Goal: Book appointment/travel/reservation

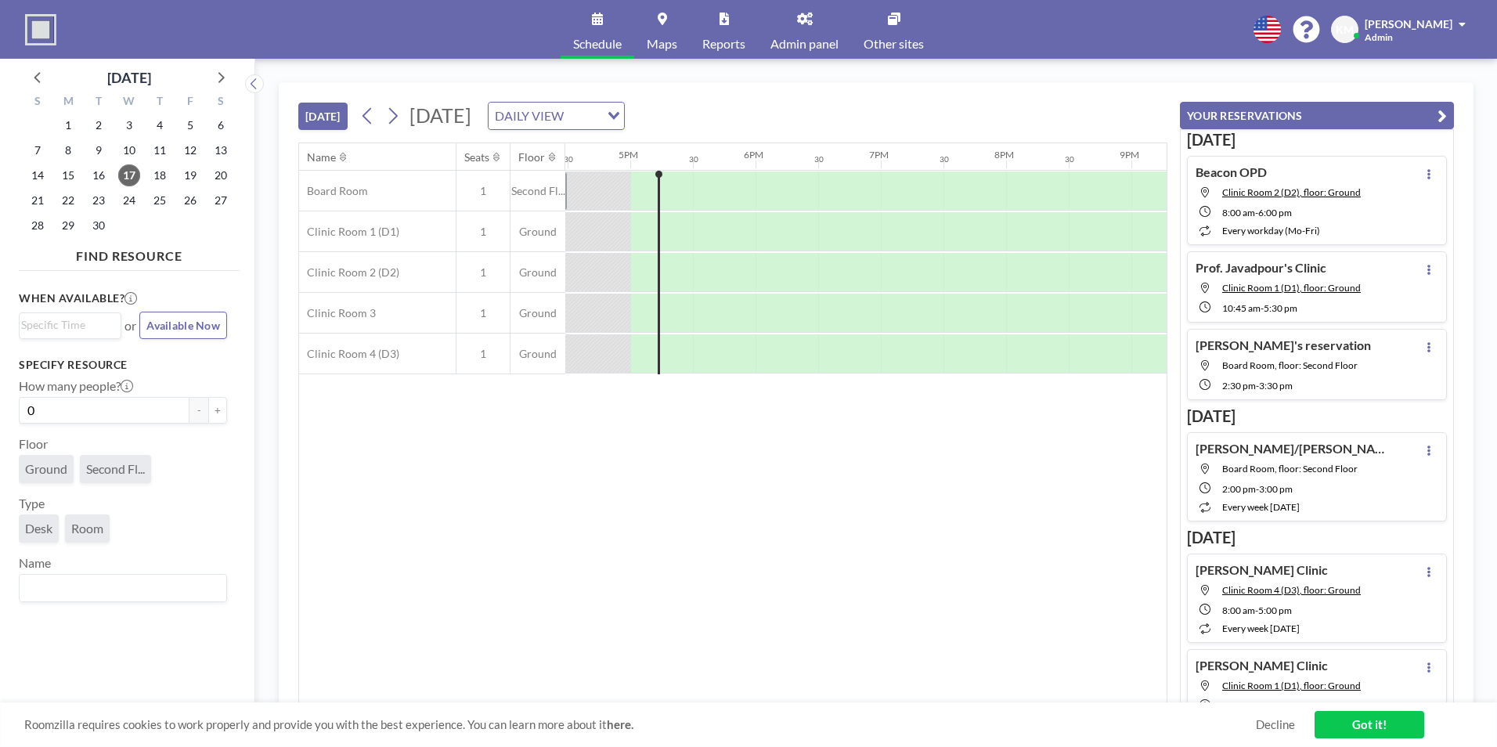
scroll to position [0, 2067]
click at [151, 174] on span "18" at bounding box center [160, 175] width 22 height 22
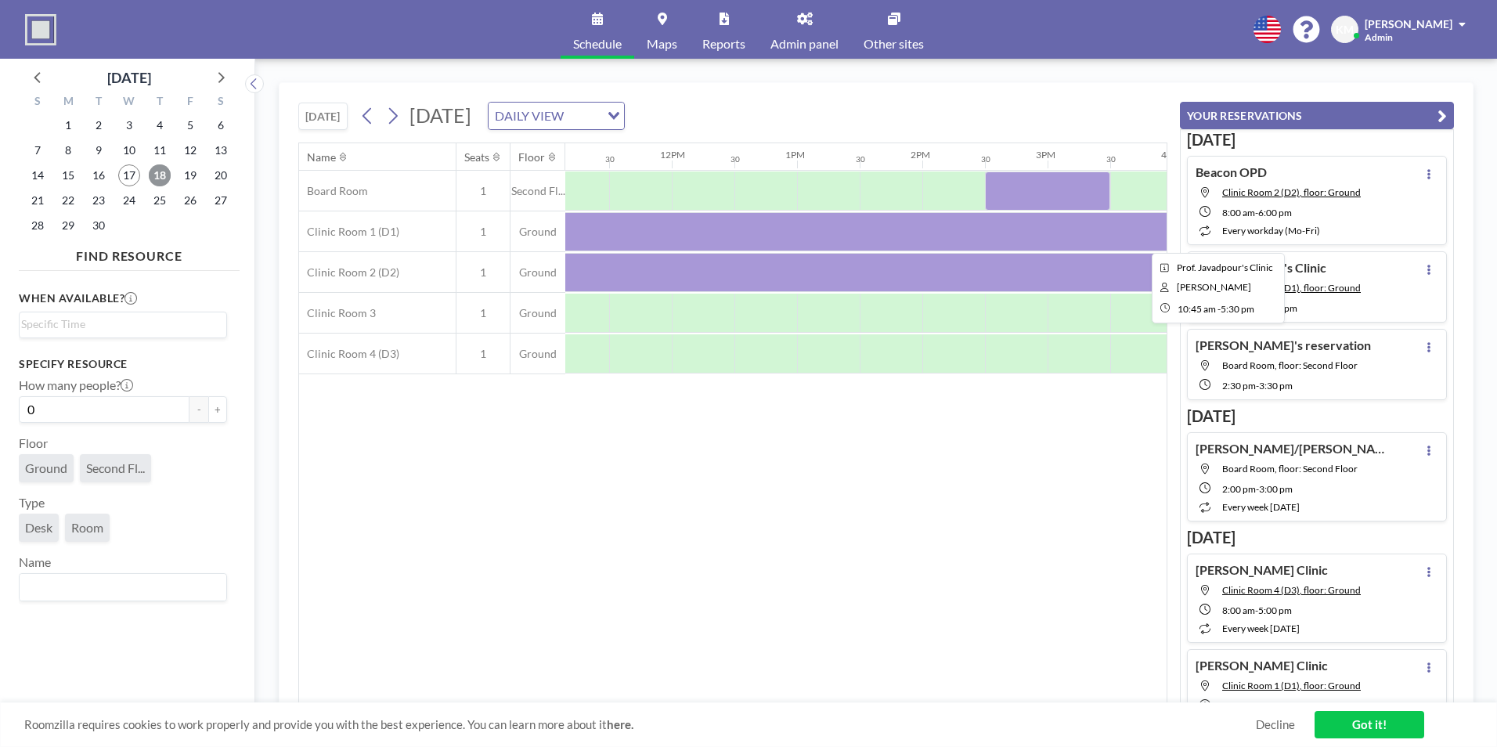
scroll to position [0, 1398]
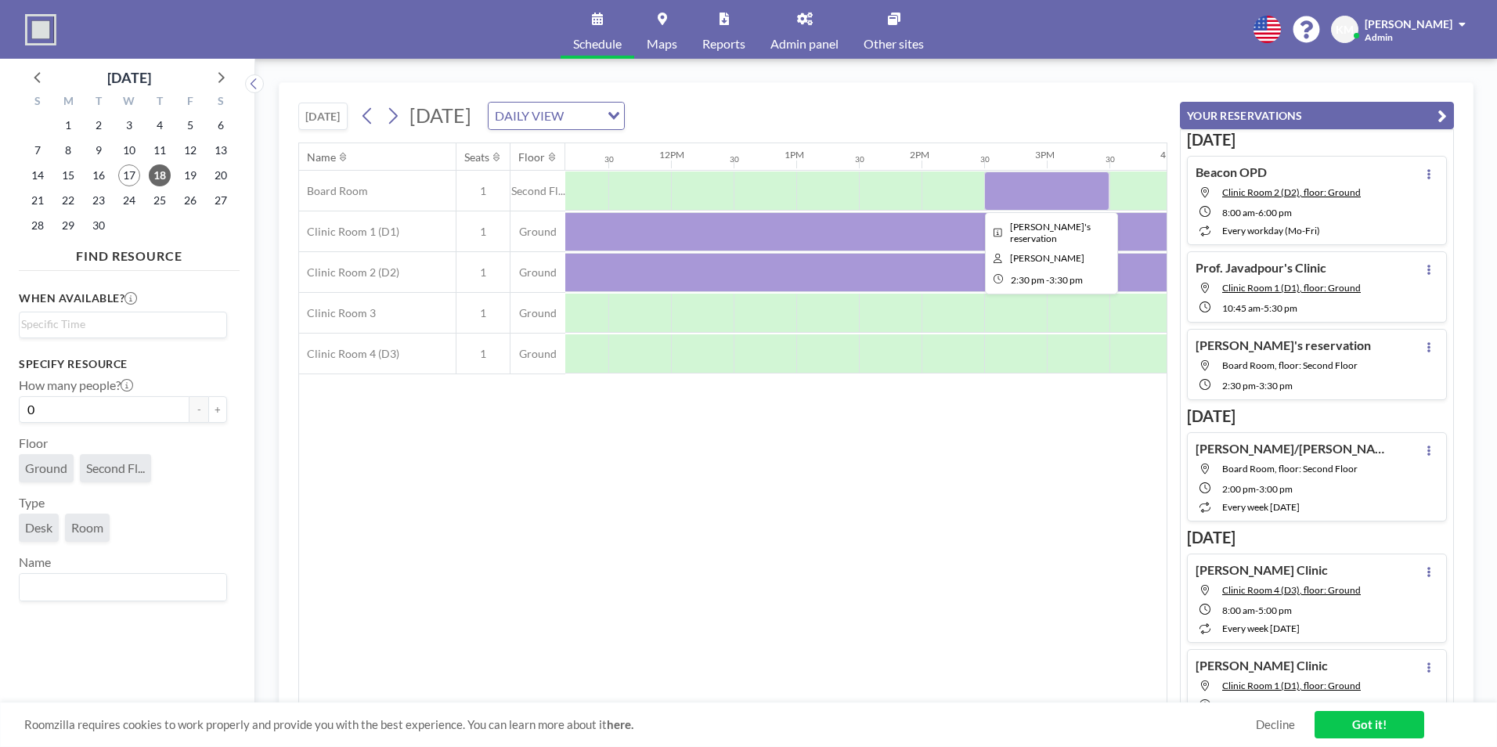
click at [1020, 201] on div at bounding box center [1046, 190] width 125 height 39
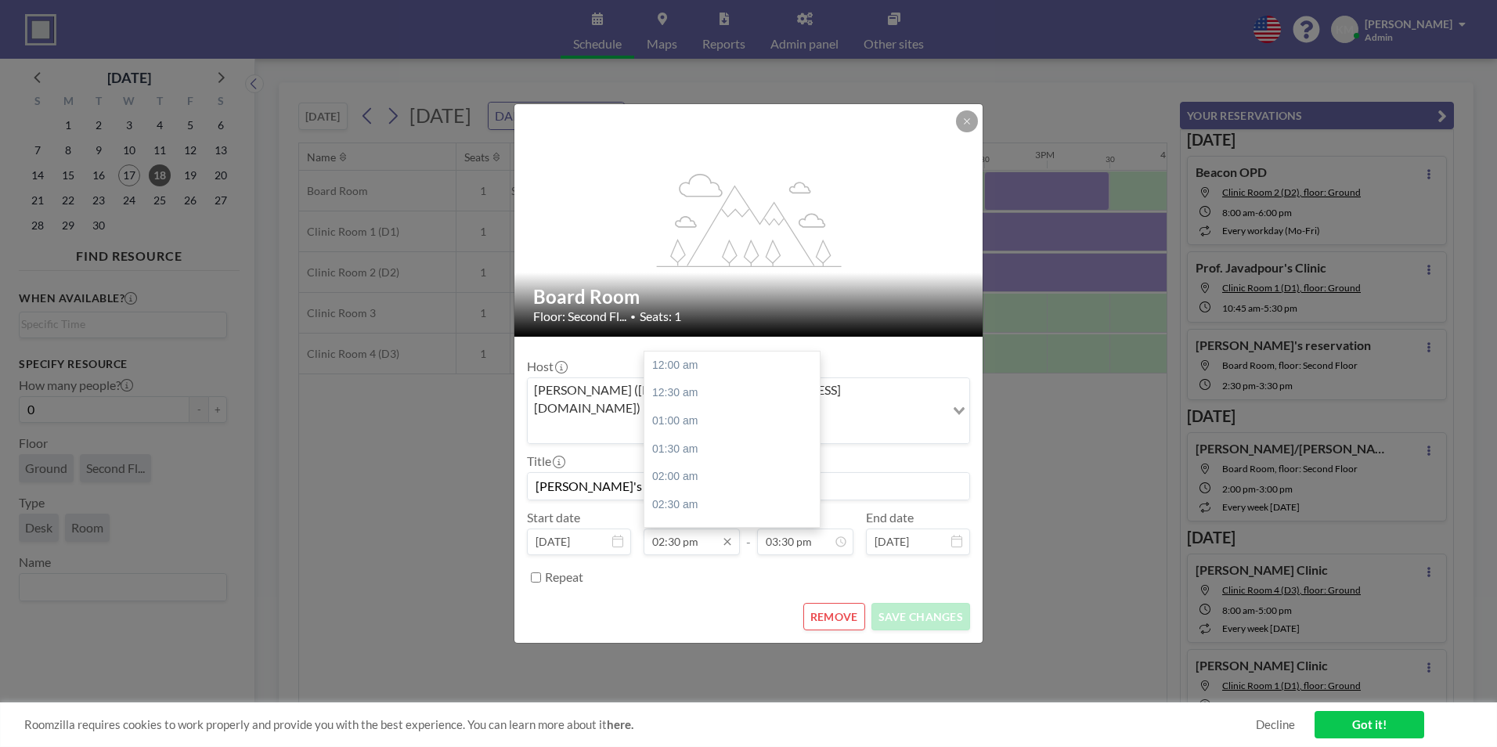
scroll to position [808, 0]
click at [679, 529] on input "02:30 pm" at bounding box center [692, 542] width 96 height 27
type input "02:45 pm"
click at [792, 529] on input "03:30 pm" at bounding box center [805, 542] width 96 height 27
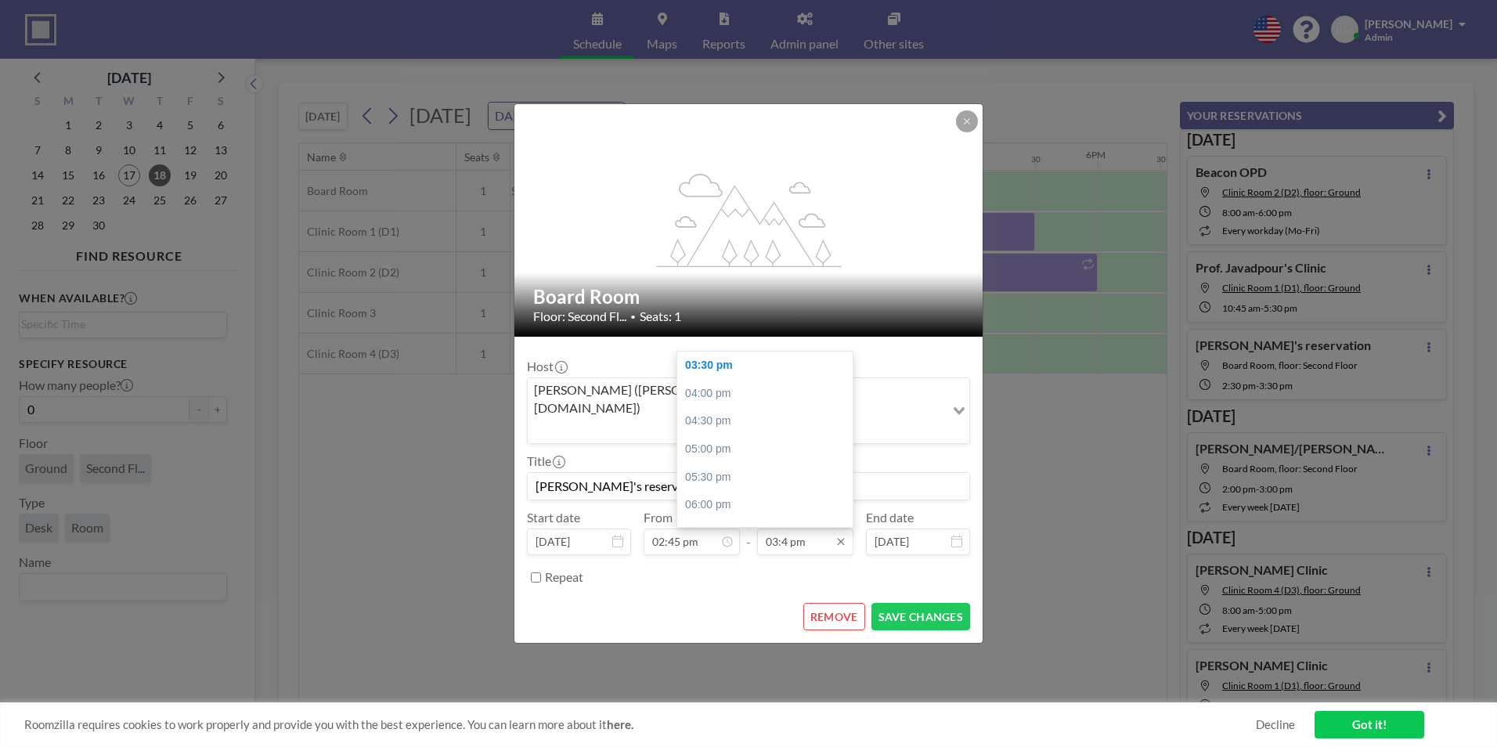
scroll to position [0, 1754]
type input "03:45 pm"
click at [794, 542] on div "Host [PERSON_NAME] ([PERSON_NAME][EMAIL_ADDRESS][DOMAIN_NAME]) Loading... Title…" at bounding box center [748, 469] width 443 height 241
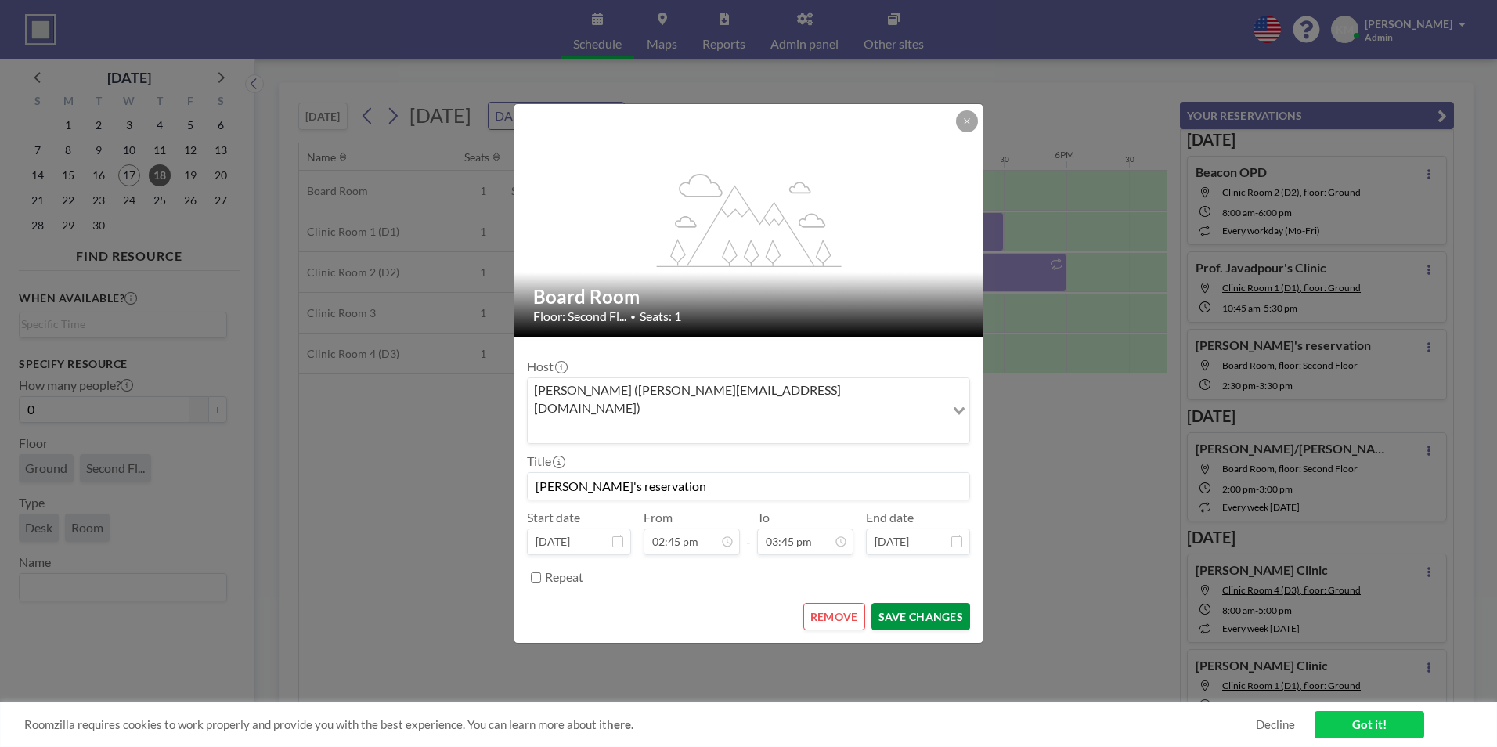
click at [907, 603] on button "SAVE CHANGES" at bounding box center [920, 616] width 99 height 27
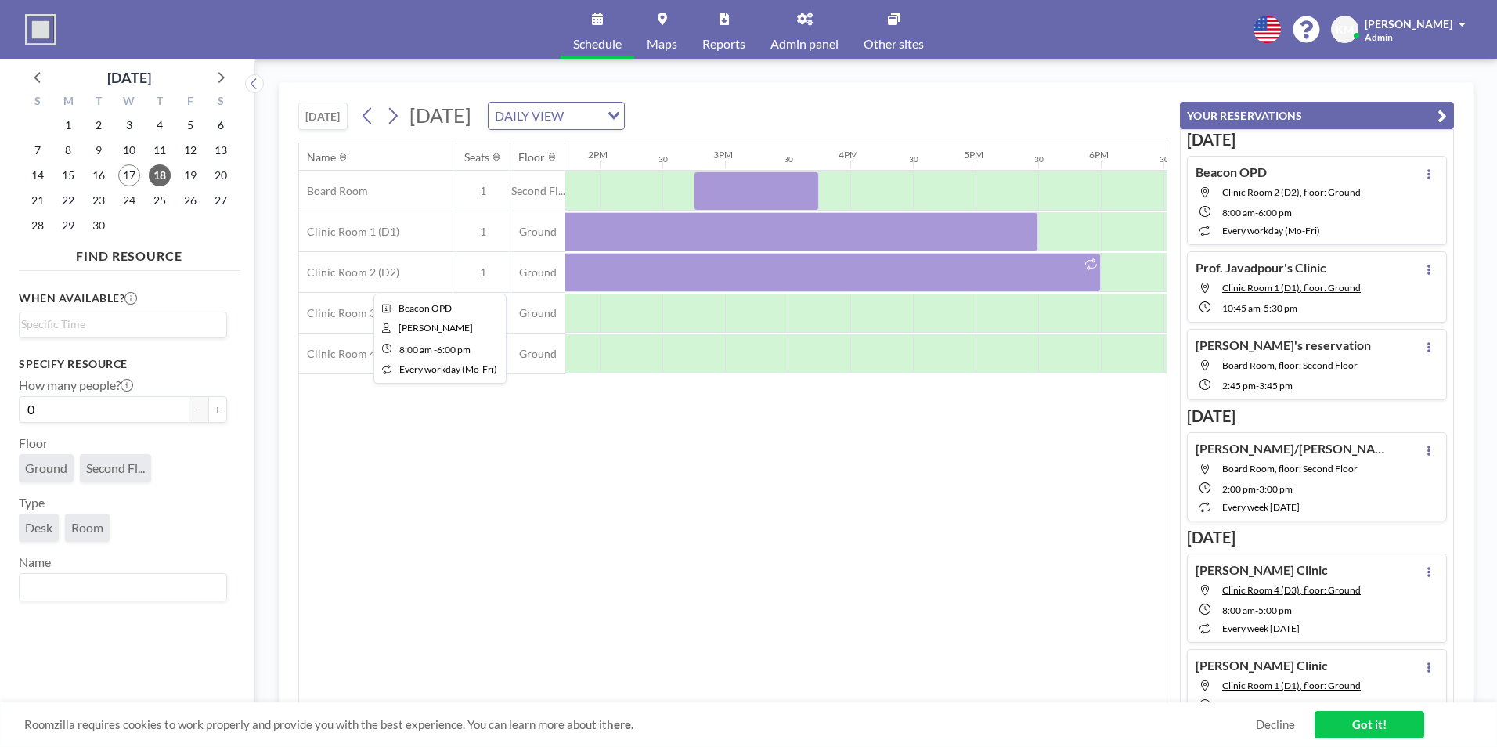
scroll to position [0, 1583]
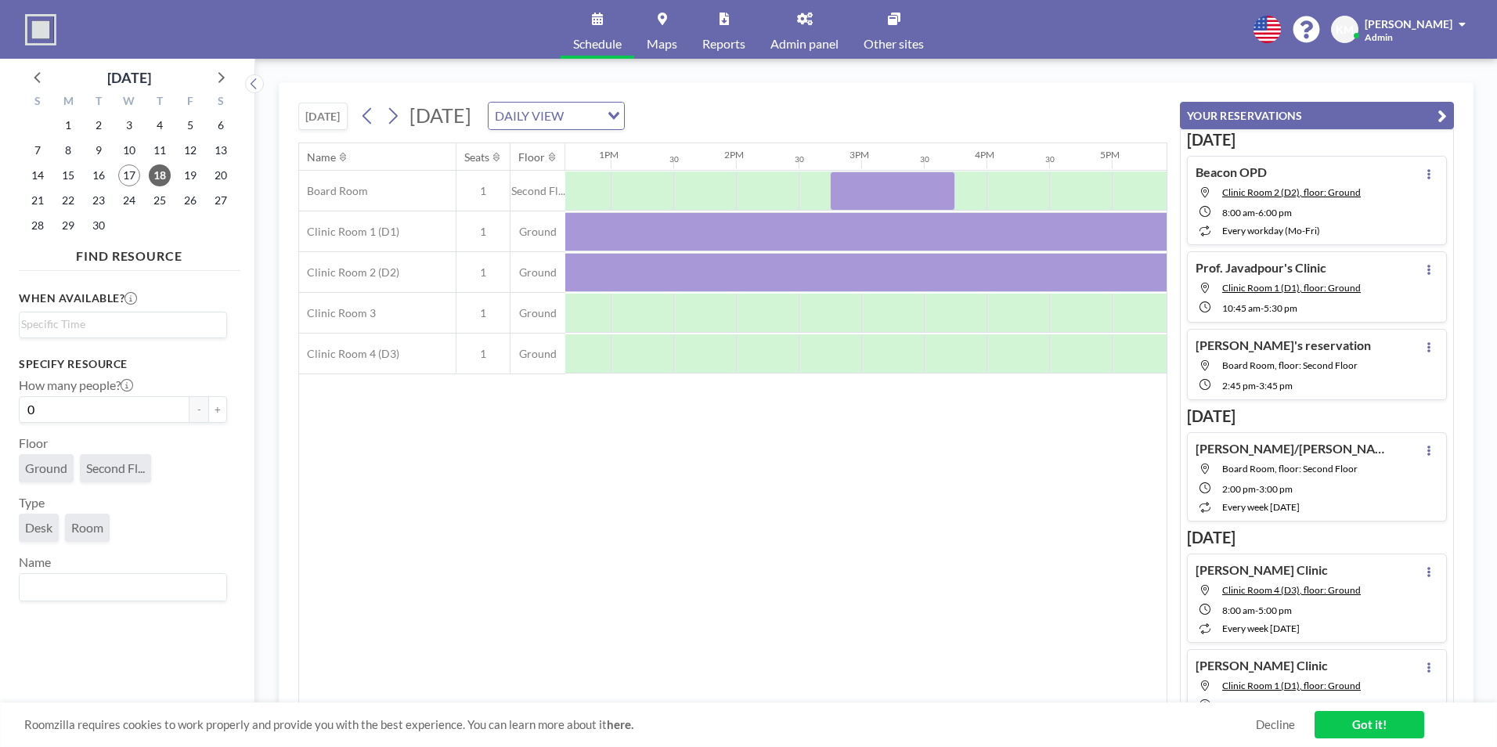
click at [590, 35] on link "Schedule" at bounding box center [598, 29] width 74 height 59
